Goal: Book appointment/travel/reservation

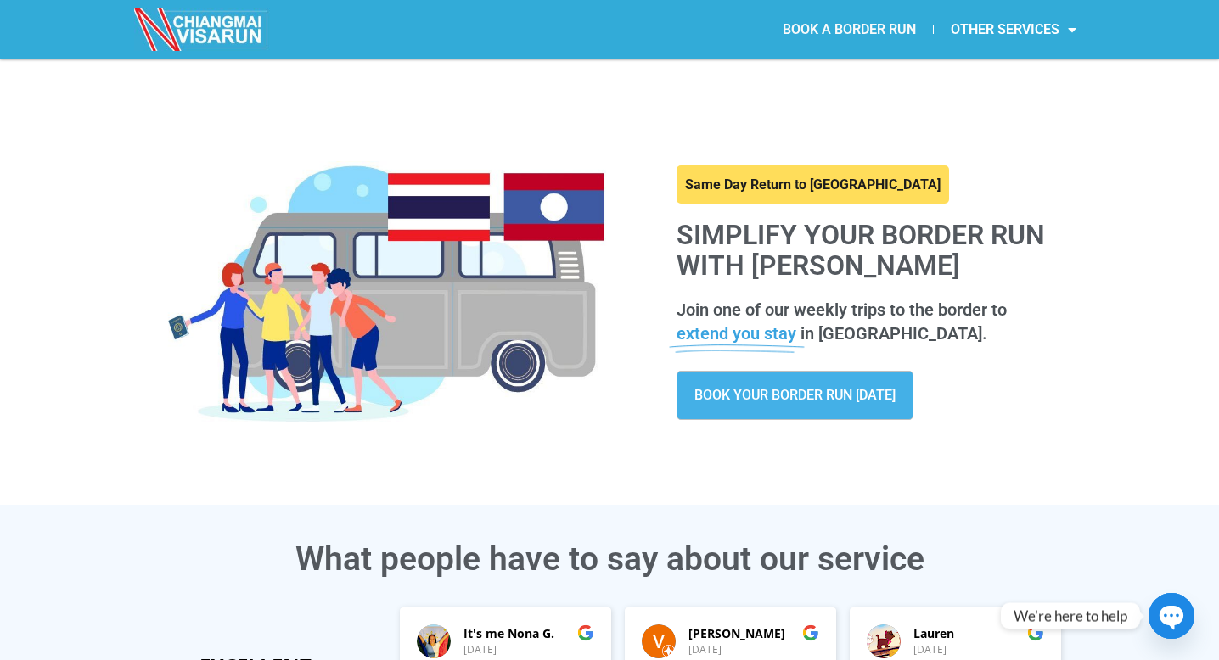
click at [893, 24] on link "BOOK A BORDER RUN" at bounding box center [849, 29] width 167 height 39
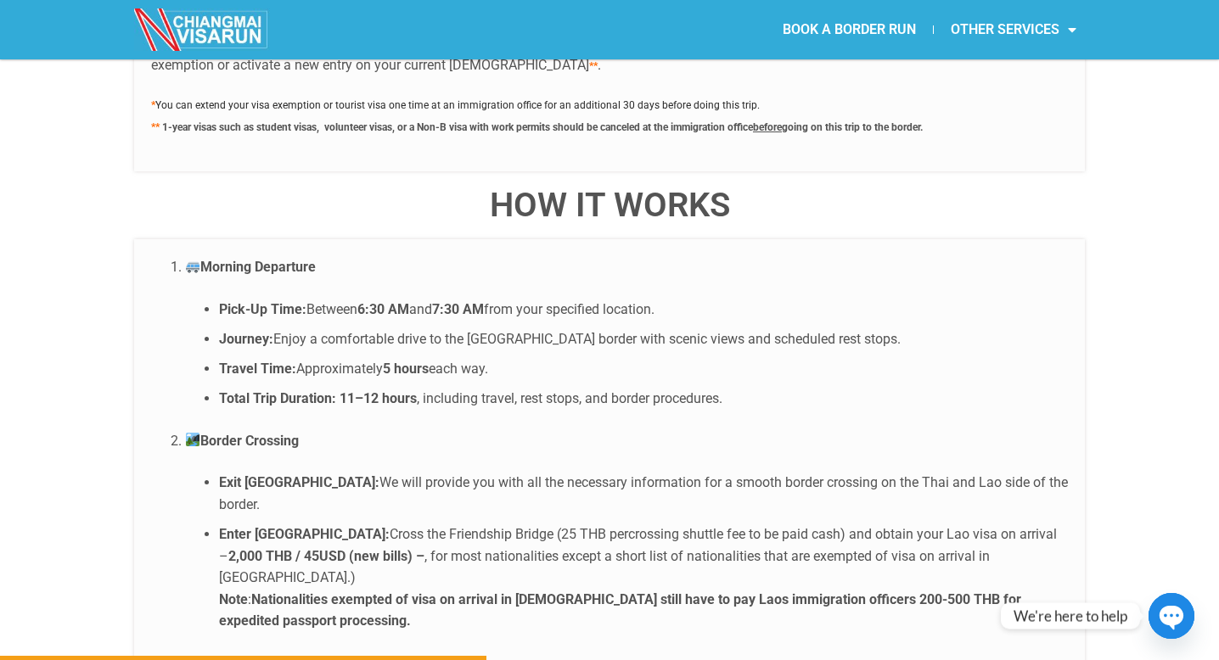
scroll to position [3141, 0]
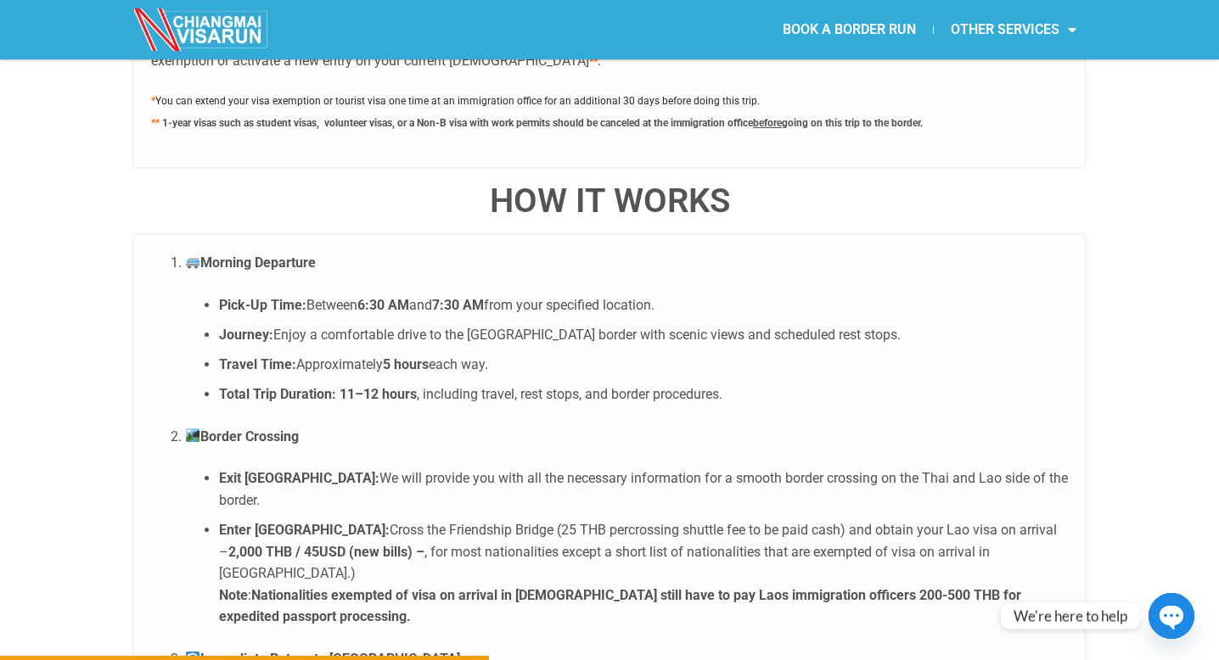
drag, startPoint x: 554, startPoint y: 297, endPoint x: 469, endPoint y: 304, distance: 85.2
click at [469, 324] on li "Journey: Enjoy a comfortable drive to the Chiang Khong border with scenic views…" at bounding box center [643, 335] width 849 height 22
copy li "Chiang Khong"
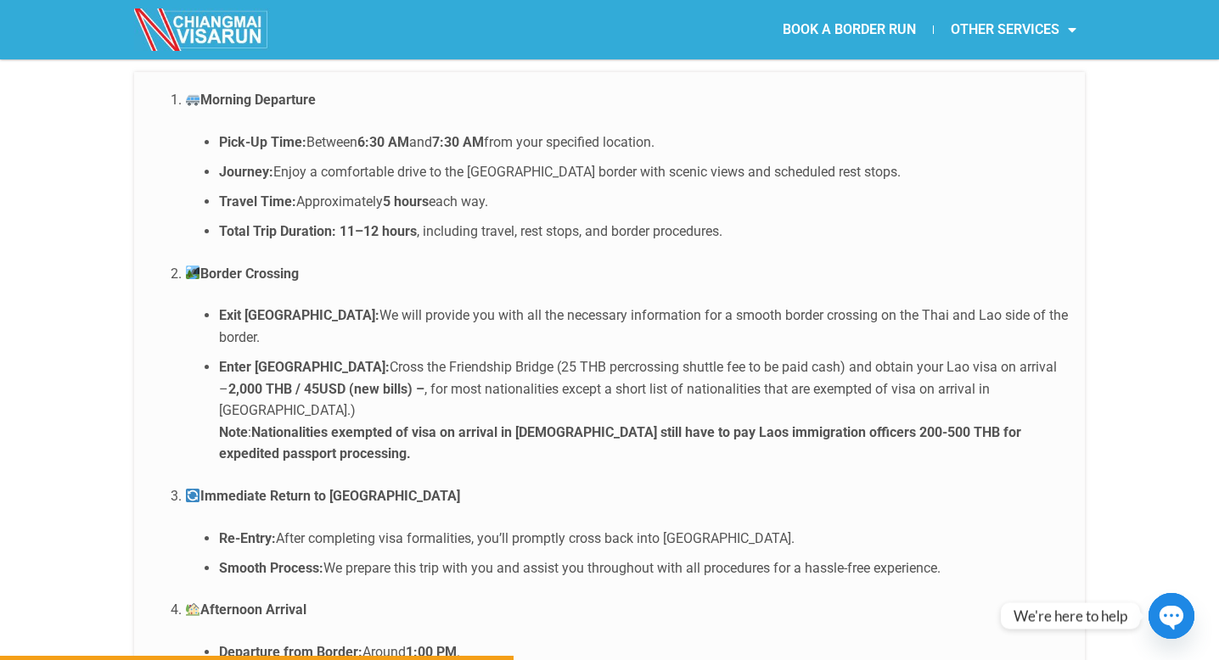
scroll to position [3305, 0]
